Goal: Information Seeking & Learning: Learn about a topic

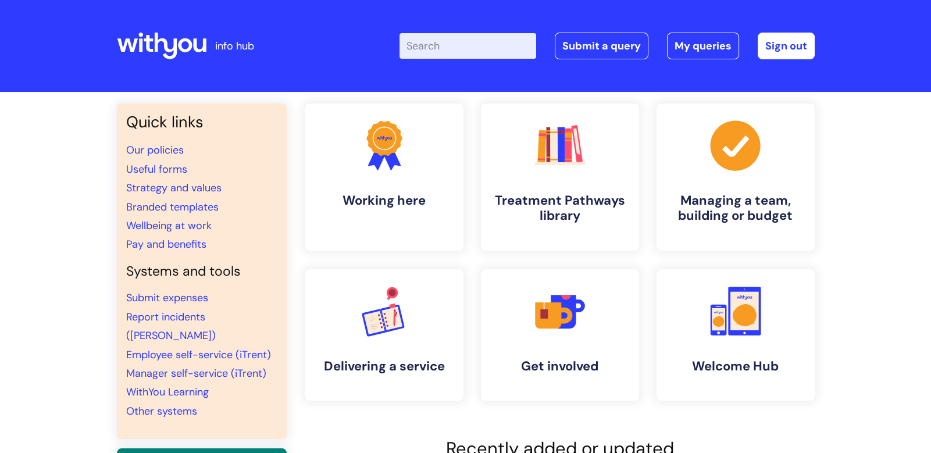
click at [466, 90] on header "info hub Enter your search term here... Search Submit a query My queries Welcom…" at bounding box center [465, 46] width 931 height 92
click at [461, 48] on input "Enter your search term here..." at bounding box center [467, 46] width 137 height 26
type input "Mj journey plan"
click button "Search" at bounding box center [0, 0] width 0 height 0
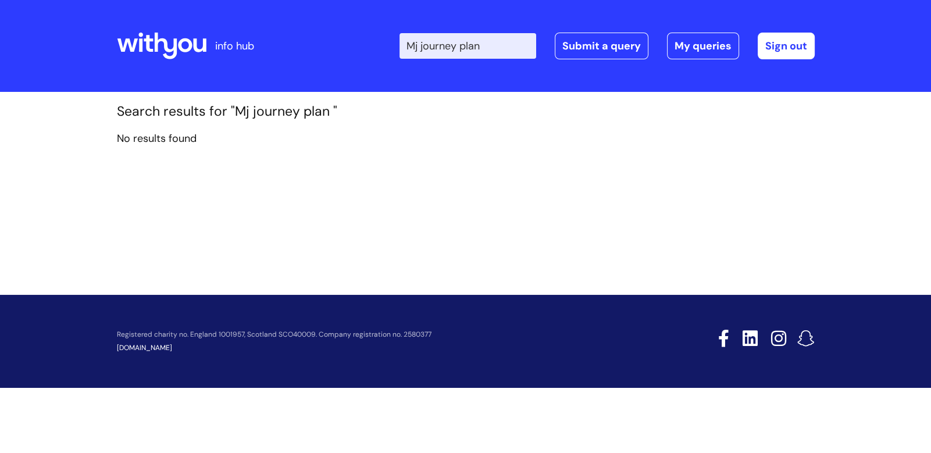
click at [509, 48] on input "Mj journey plan" at bounding box center [467, 46] width 137 height 26
click at [422, 45] on input "Mj journey plan" at bounding box center [467, 46] width 137 height 26
type input "My journey plan"
click button "Search" at bounding box center [0, 0] width 0 height 0
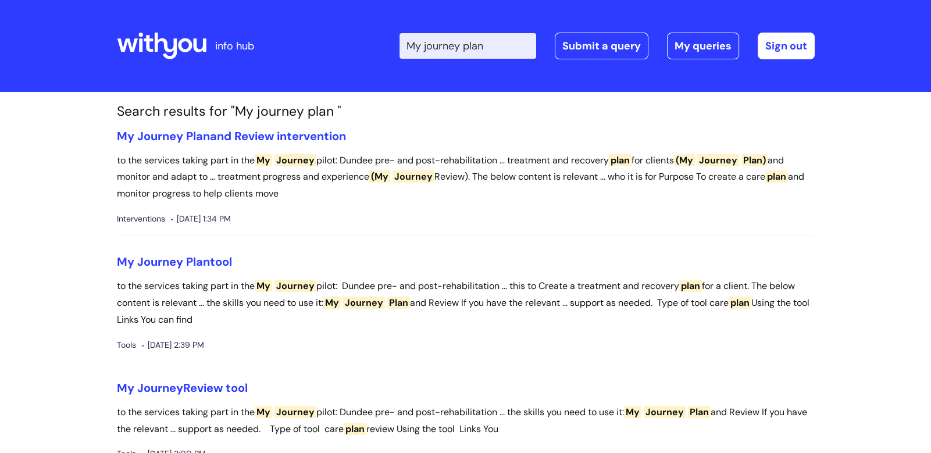
click at [679, 174] on p "to the services taking part in the My Journey pilot: Dundee pre- and post-rehab…" at bounding box center [465, 177] width 697 height 50
click at [306, 138] on link "My Journey Plan and Review intervention" at bounding box center [231, 135] width 229 height 15
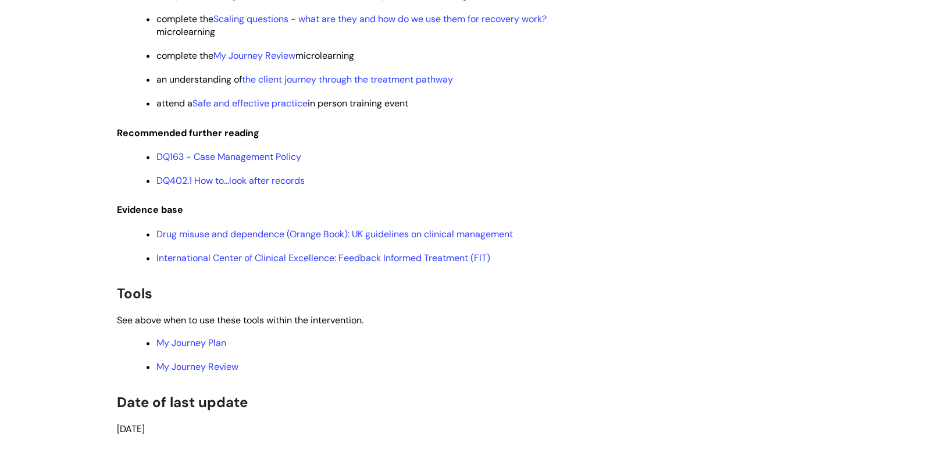
scroll to position [2384, 0]
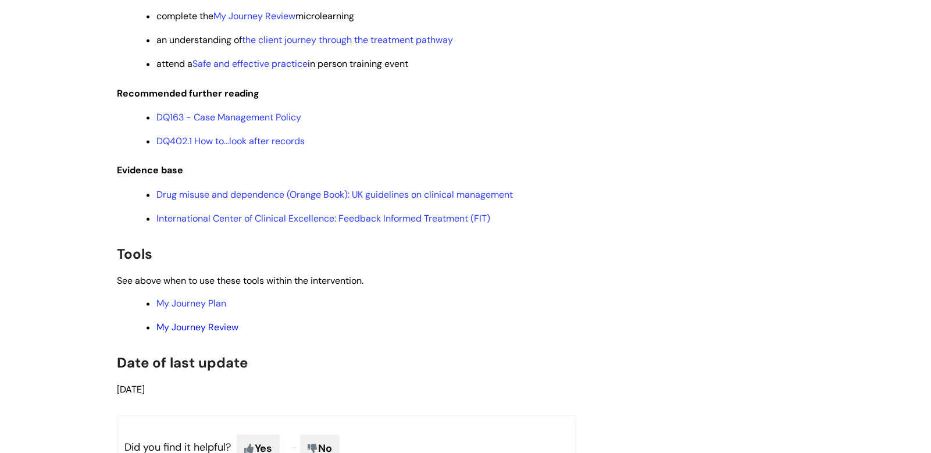
click at [216, 333] on link "My Journey Review" at bounding box center [197, 327] width 82 height 12
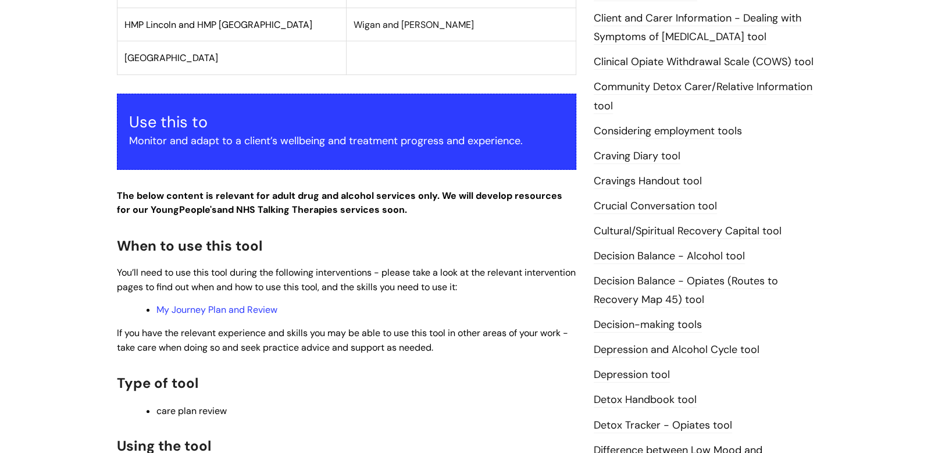
scroll to position [870, 0]
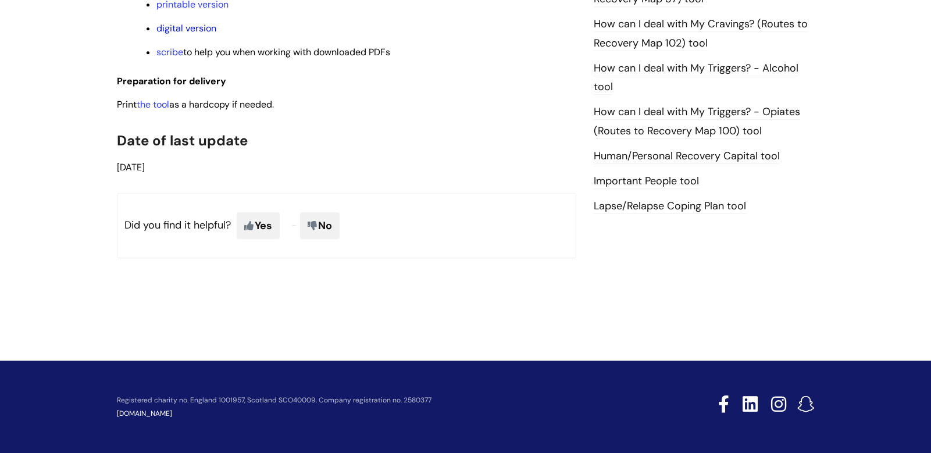
click at [184, 25] on link "digital version" at bounding box center [186, 28] width 60 height 12
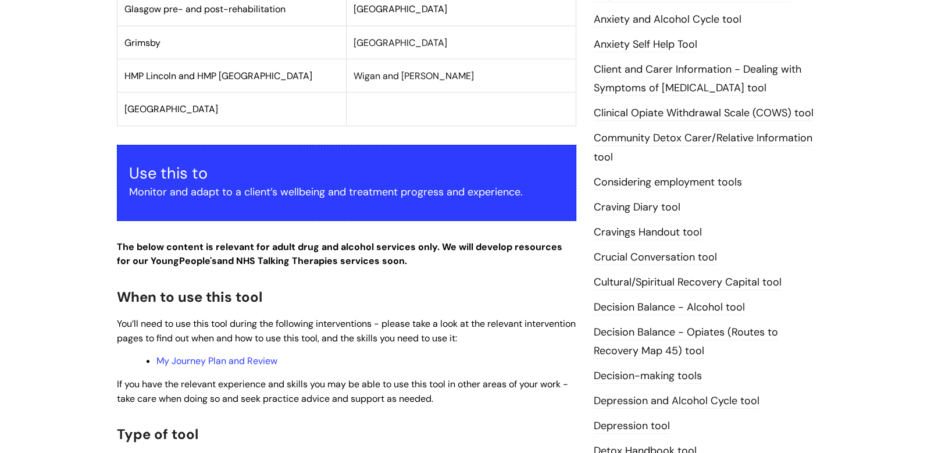
scroll to position [306, 0]
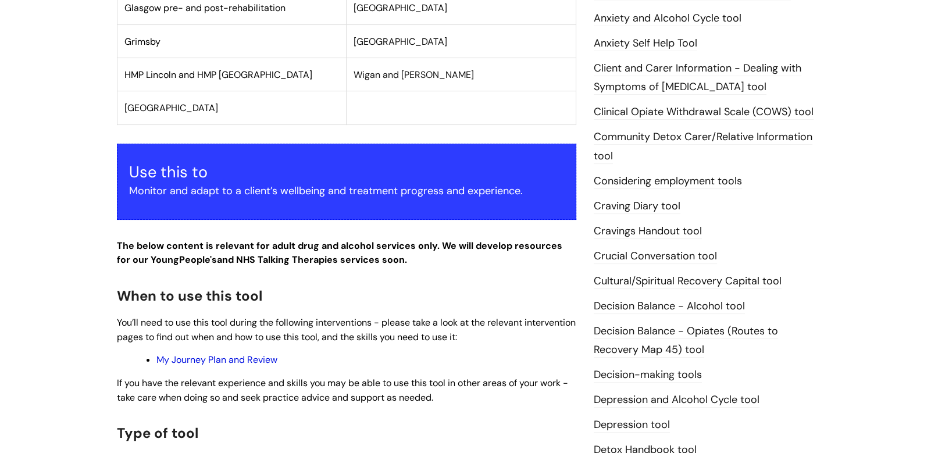
click at [219, 357] on link "My Journey Plan and Review" at bounding box center [216, 359] width 121 height 12
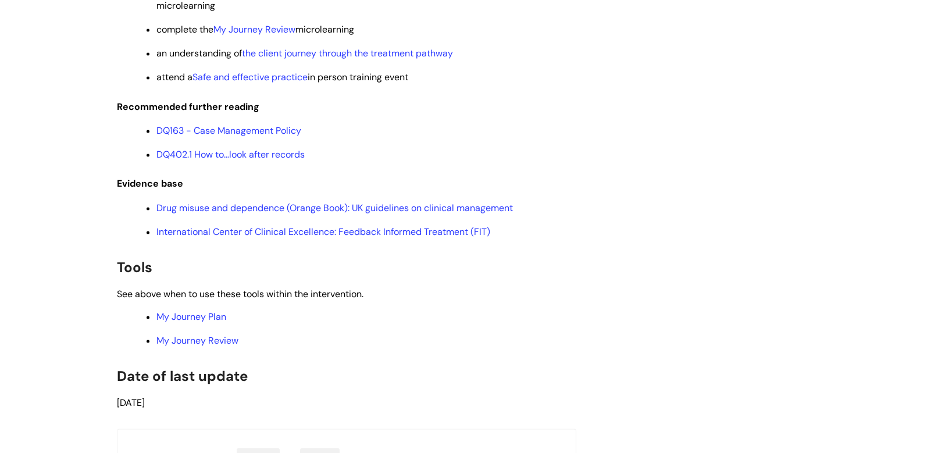
scroll to position [2391, 0]
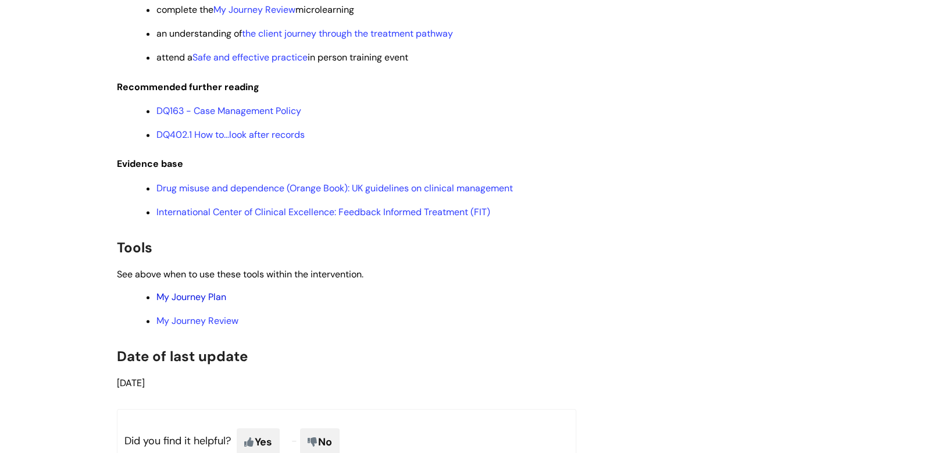
click at [191, 303] on link "My Journey Plan" at bounding box center [191, 297] width 70 height 12
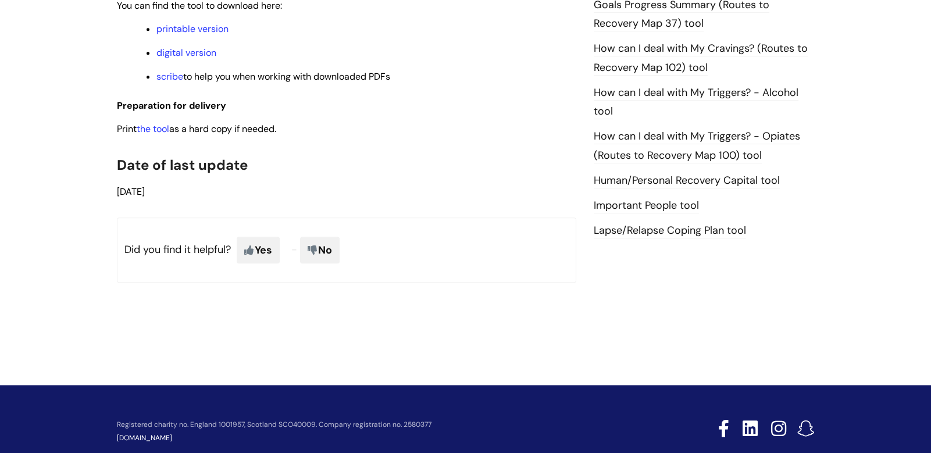
scroll to position [870, 0]
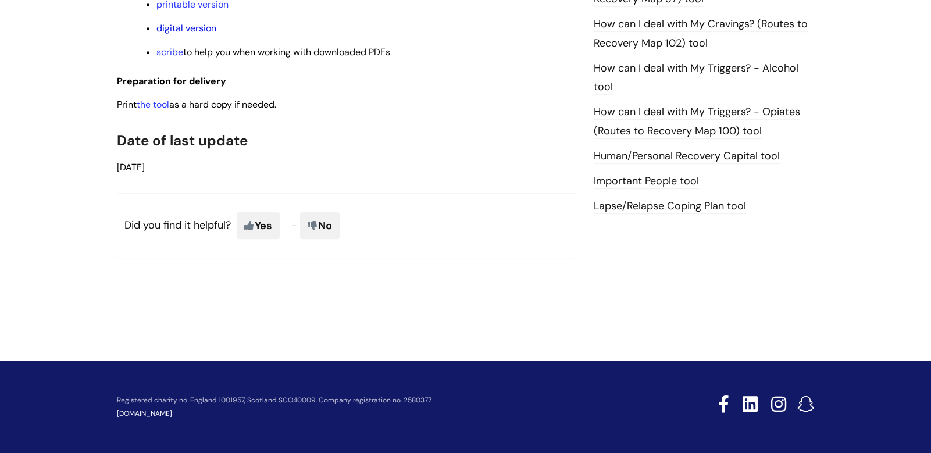
click at [196, 26] on link "digital version" at bounding box center [186, 28] width 60 height 12
